Goal: Check status: Check status

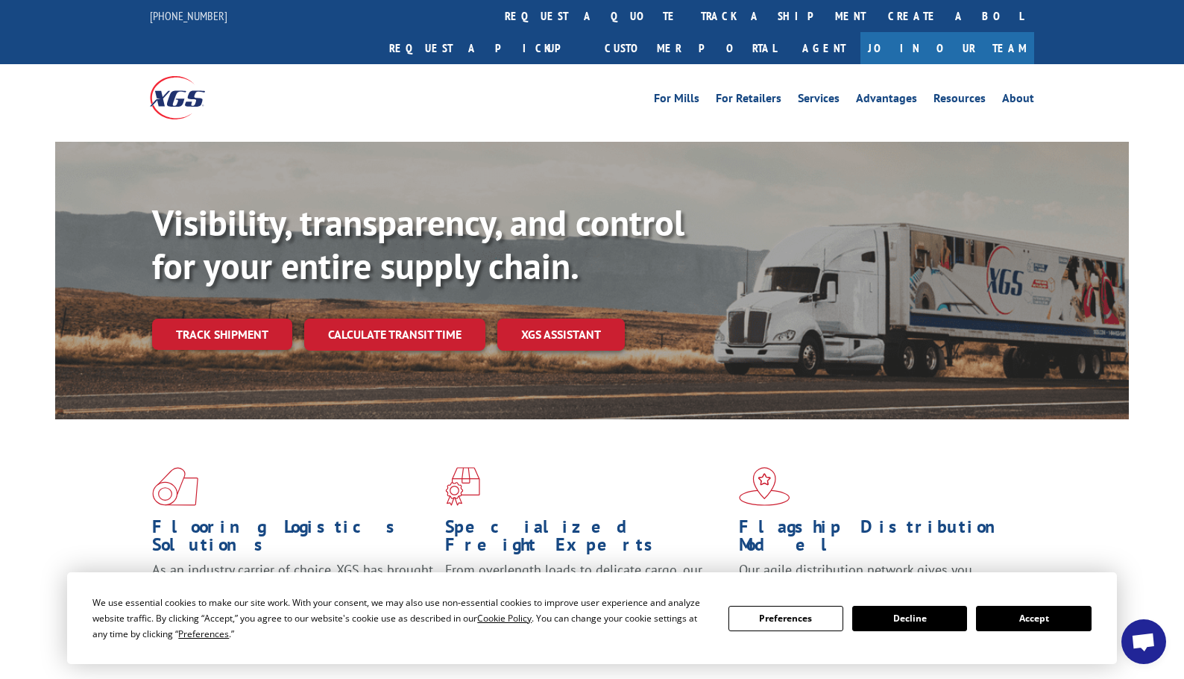
drag, startPoint x: 1055, startPoint y: 623, endPoint x: 1036, endPoint y: 613, distance: 21.7
click at [1055, 623] on button "Accept" at bounding box center [1033, 617] width 115 height 25
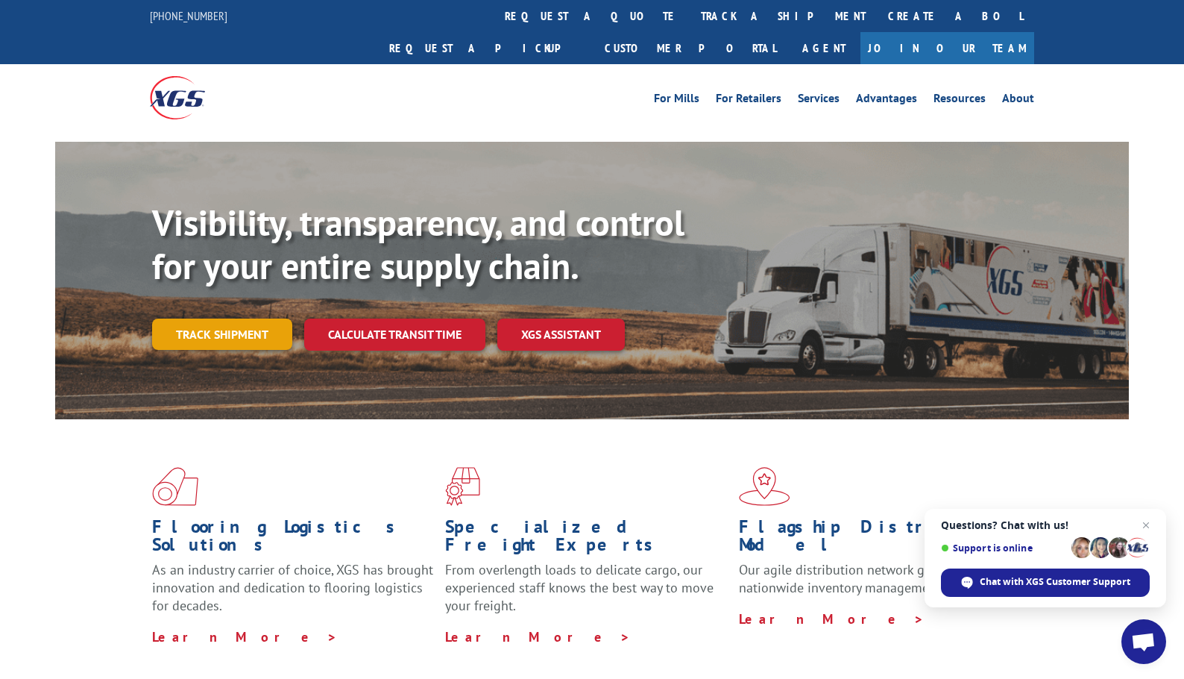
click at [251, 318] on link "Track shipment" at bounding box center [222, 333] width 140 height 31
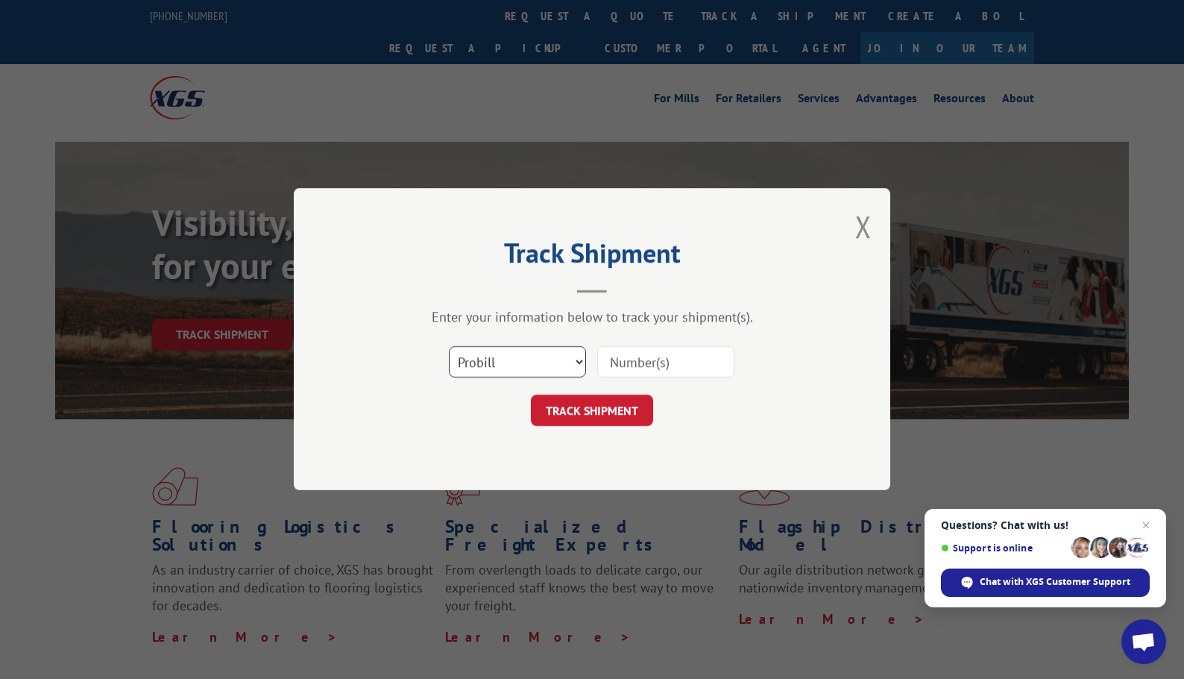
drag, startPoint x: 487, startPoint y: 346, endPoint x: 485, endPoint y: 363, distance: 17.2
click at [487, 347] on select "Select category... Probill BOL PO" at bounding box center [517, 362] width 137 height 31
select select "po"
click at [449, 347] on select "Select category... Probill BOL PO" at bounding box center [517, 362] width 137 height 31
click at [671, 361] on input at bounding box center [665, 362] width 137 height 31
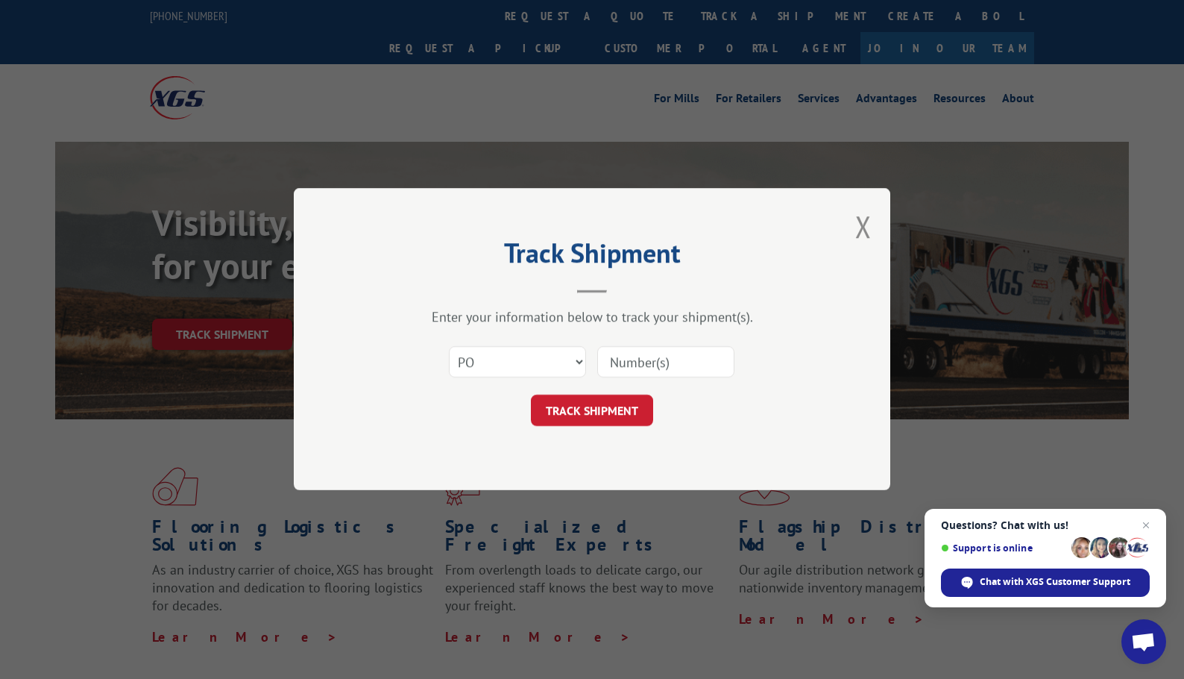
paste input "48544776"
type input "48544776"
click at [626, 412] on button "TRACK SHIPMENT" at bounding box center [592, 410] width 122 height 31
